Goal: Check status: Check status

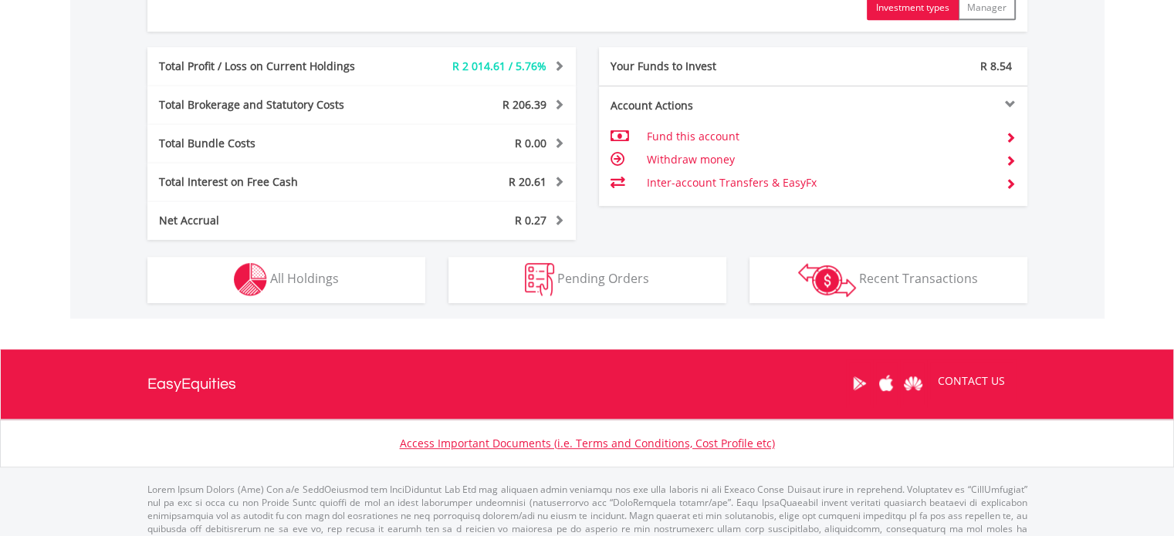
scroll to position [890, 0]
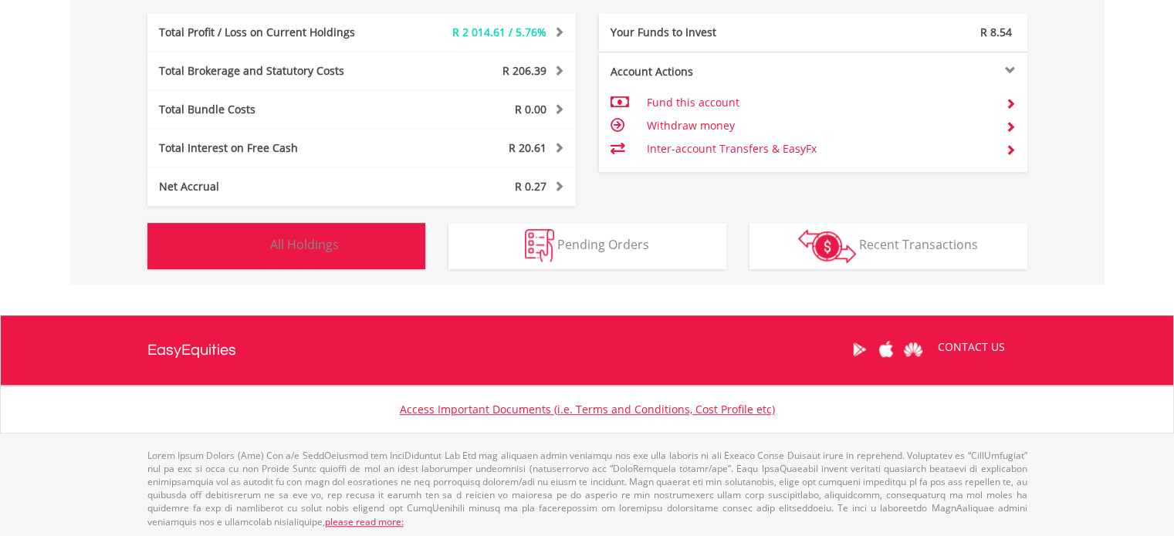
click at [381, 240] on button "Holdings All Holdings" at bounding box center [286, 246] width 278 height 46
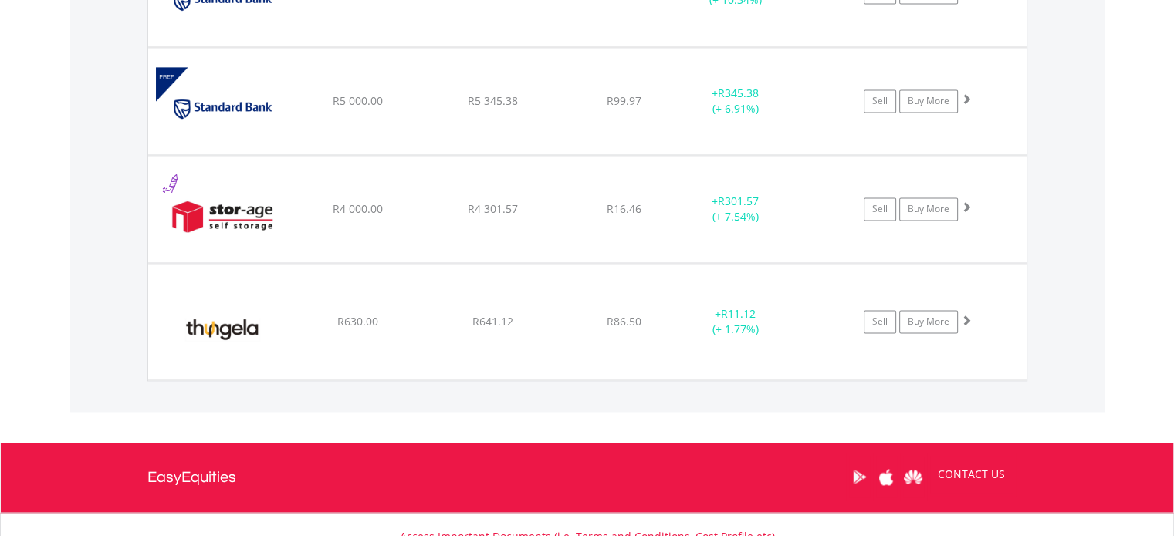
scroll to position [2285, 0]
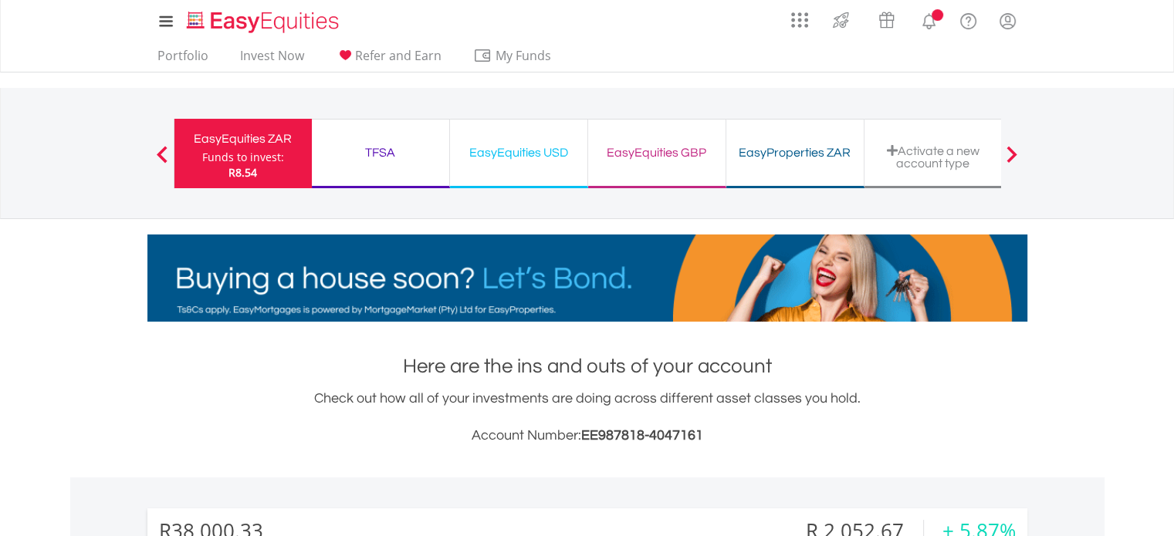
scroll to position [890, 0]
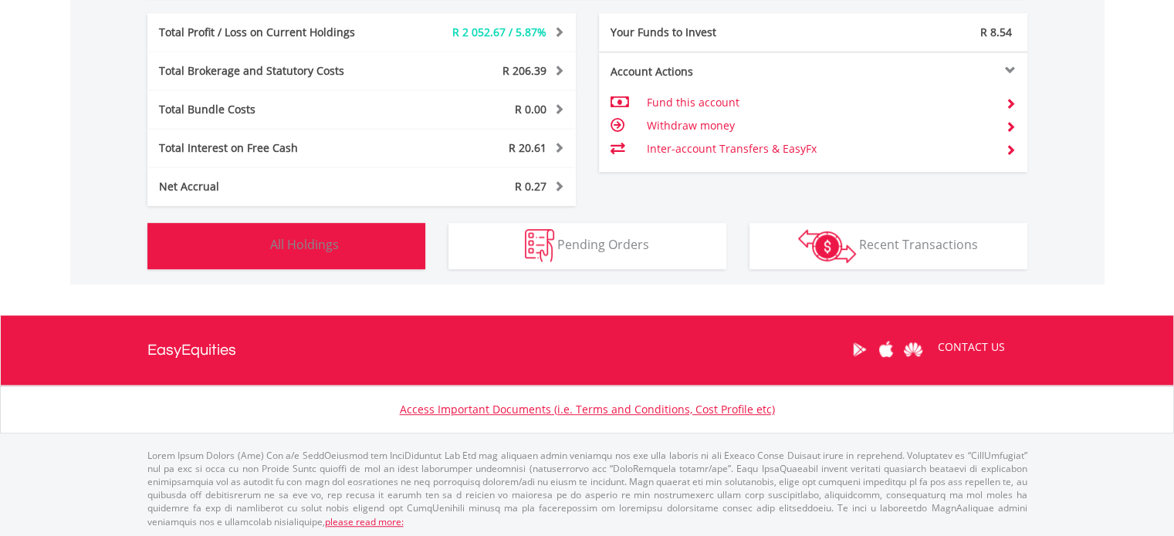
click at [229, 232] on button "Holdings All Holdings" at bounding box center [286, 246] width 278 height 46
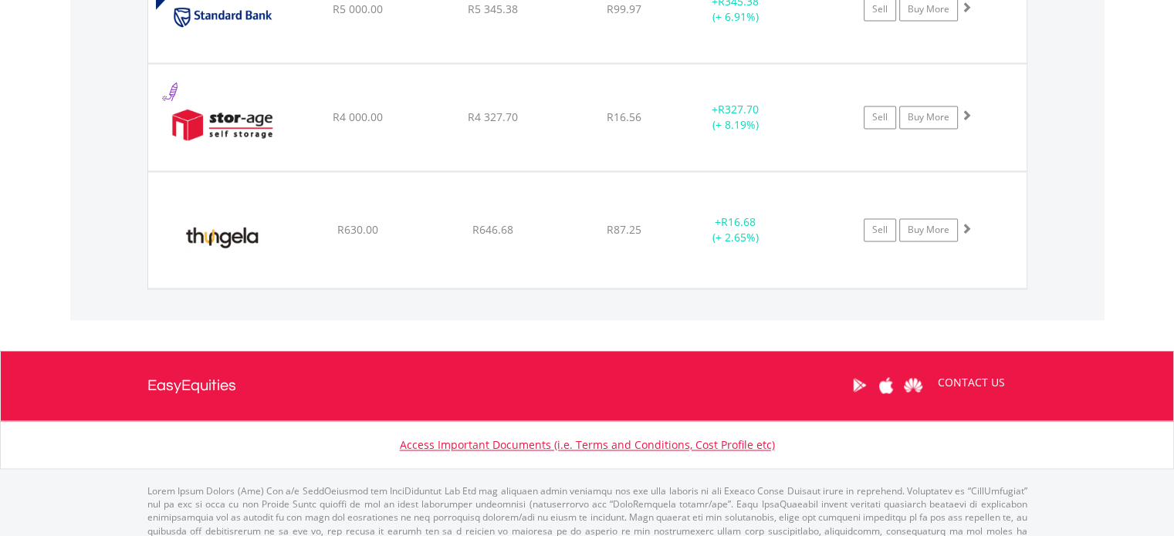
scroll to position [2359, 0]
